Goal: Check status: Check status

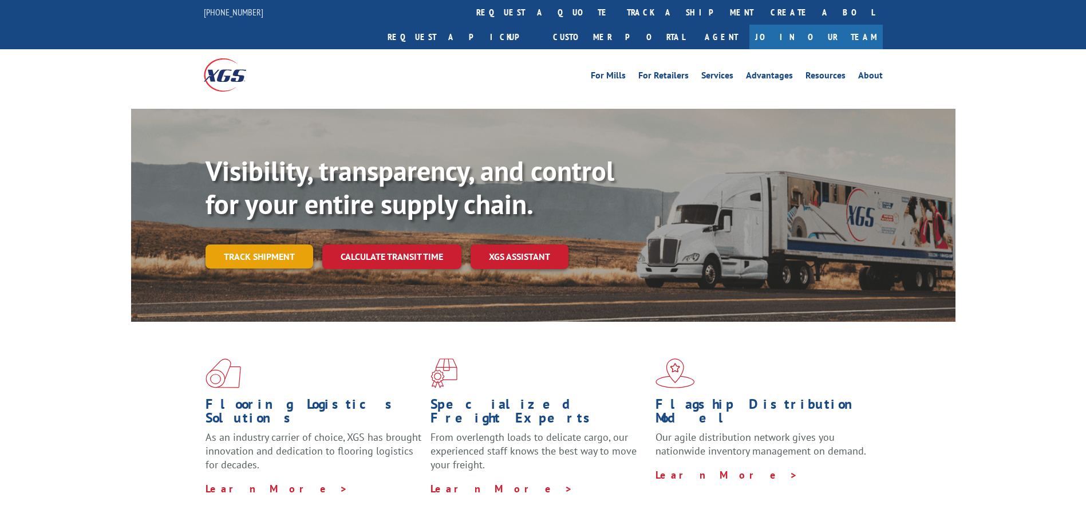
click at [295, 244] on link "Track shipment" at bounding box center [259, 256] width 108 height 24
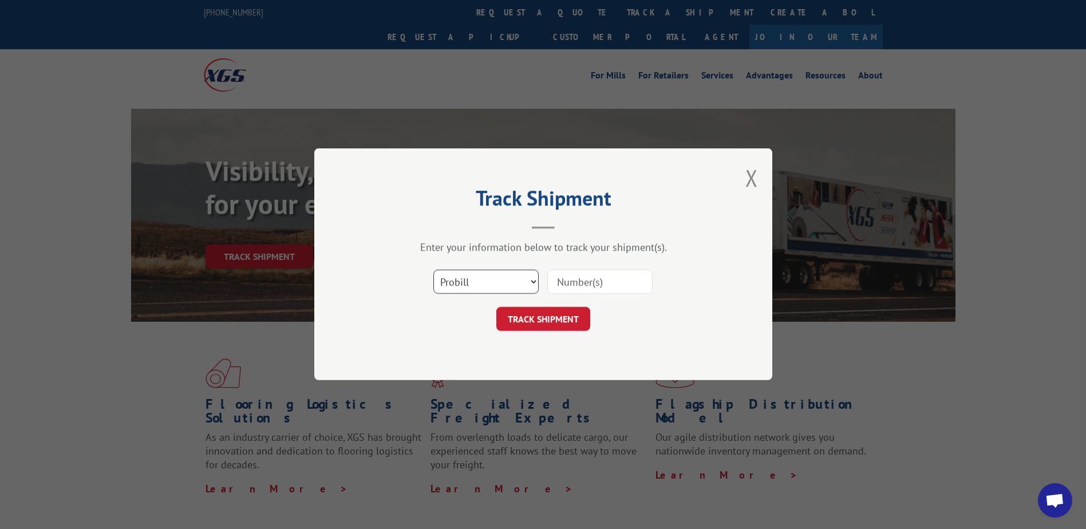
click at [533, 276] on select "Select category... Probill BOL PO" at bounding box center [485, 282] width 105 height 24
select select "po"
click at [433, 270] on select "Select category... Probill BOL PO" at bounding box center [485, 282] width 105 height 24
paste input "76501553"
type input "76501553"
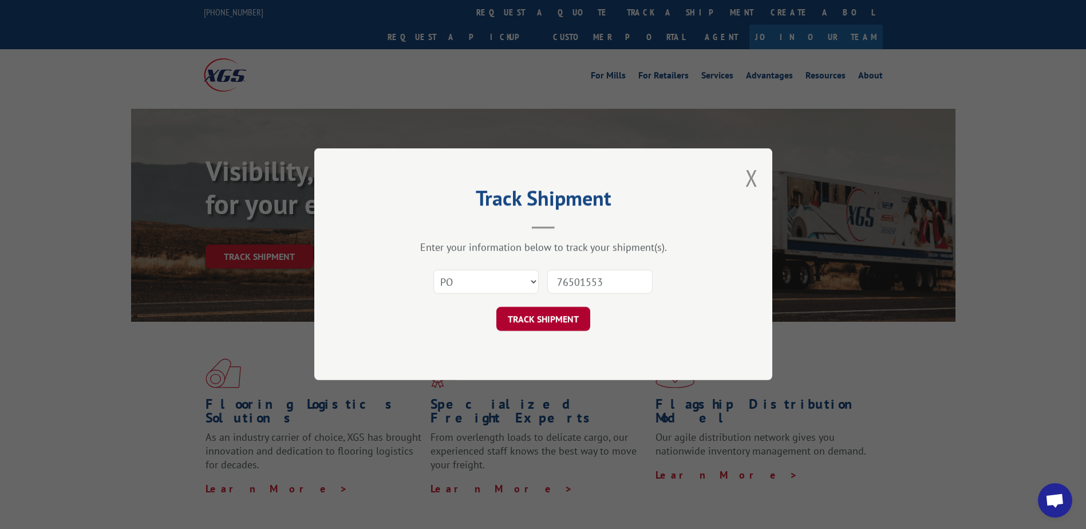
click at [541, 316] on button "TRACK SHIPMENT" at bounding box center [543, 319] width 94 height 24
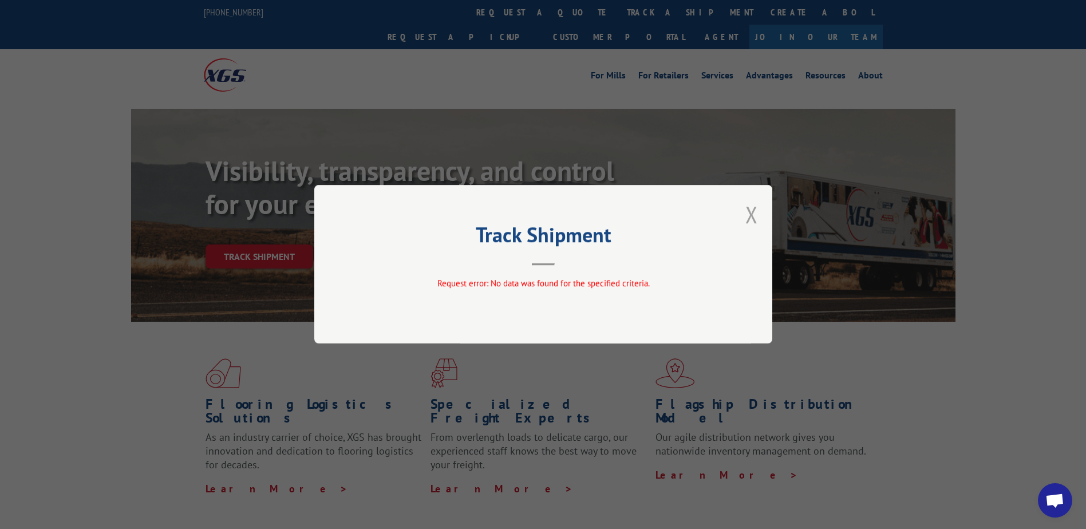
click at [755, 212] on button "Close modal" at bounding box center [751, 214] width 13 height 30
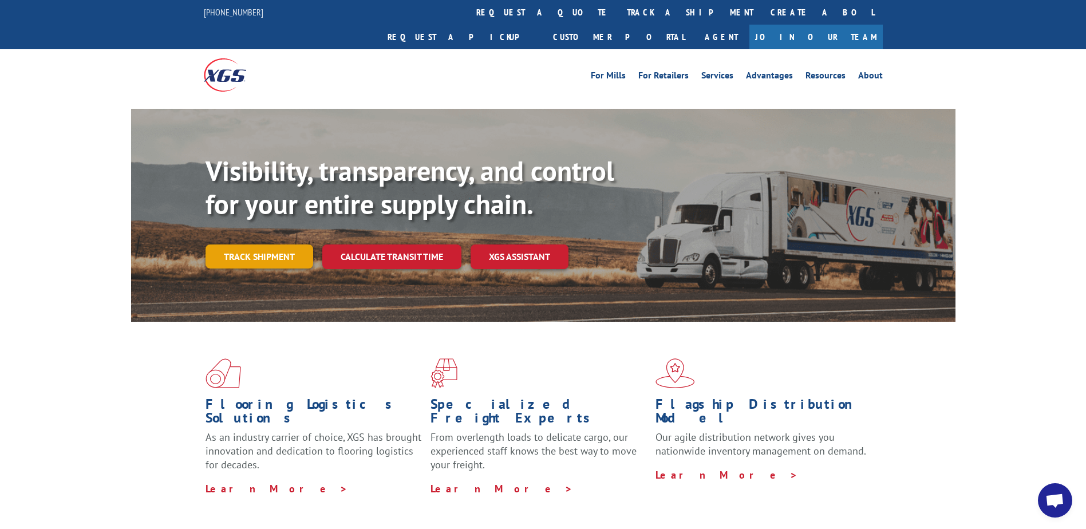
click at [281, 244] on link "Track shipment" at bounding box center [259, 256] width 108 height 24
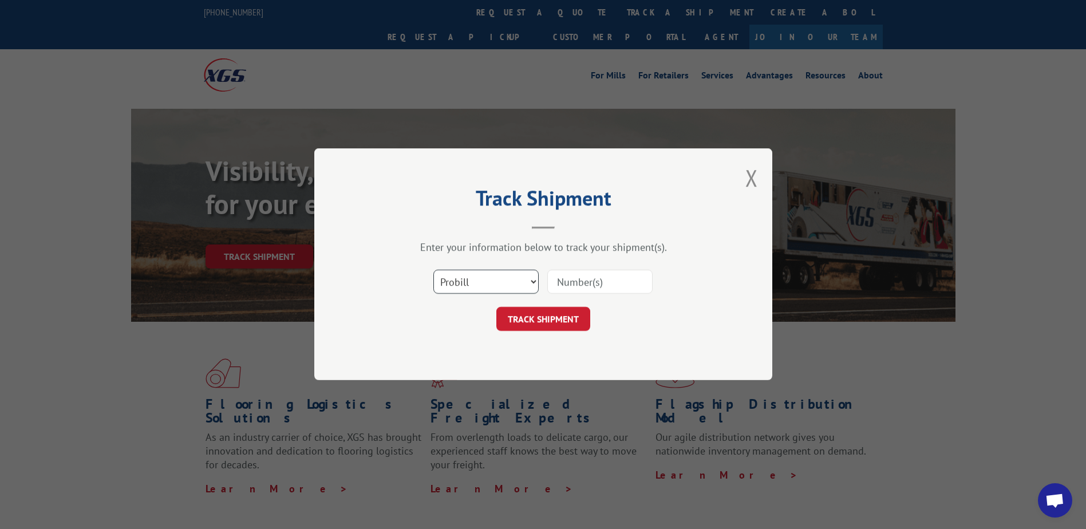
click at [525, 283] on select "Select category... Probill BOL PO" at bounding box center [485, 282] width 105 height 24
select select "bol"
click at [433, 270] on select "Select category... Probill BOL PO" at bounding box center [485, 282] width 105 height 24
click at [563, 281] on input at bounding box center [599, 282] width 105 height 24
type input "481653"
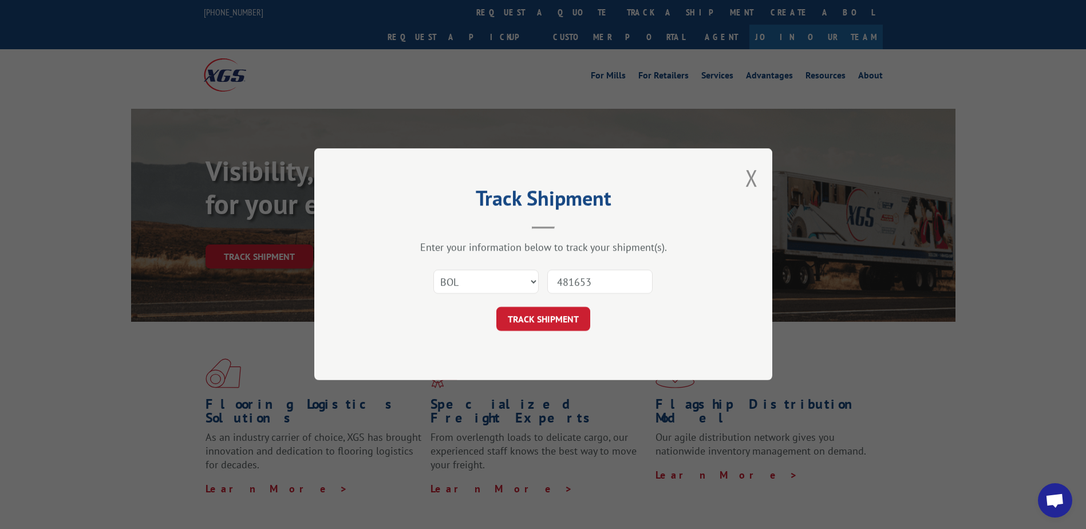
click button "TRACK SHIPMENT" at bounding box center [543, 319] width 94 height 24
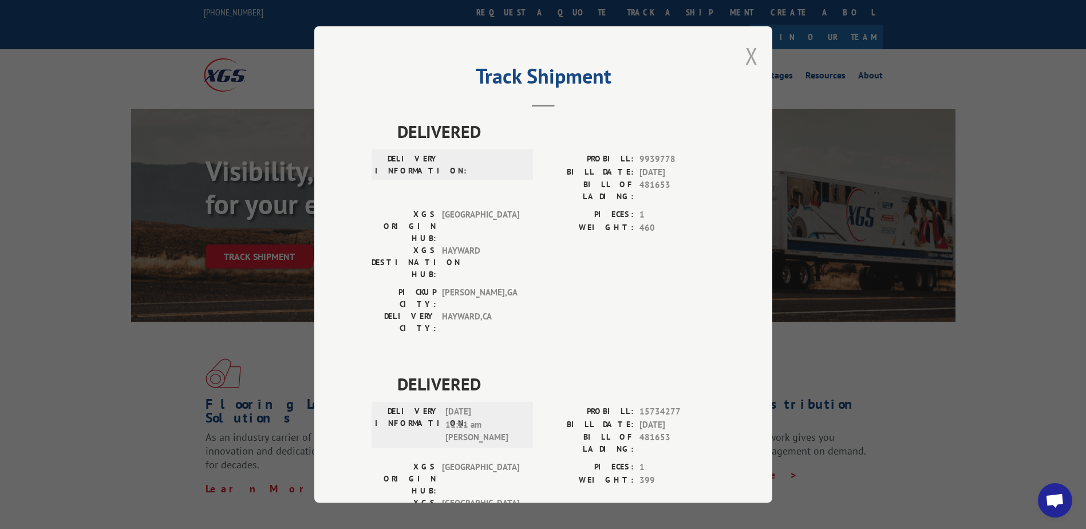
click at [746, 60] on button "Close modal" at bounding box center [751, 56] width 13 height 30
